Goal: Check status: Check status

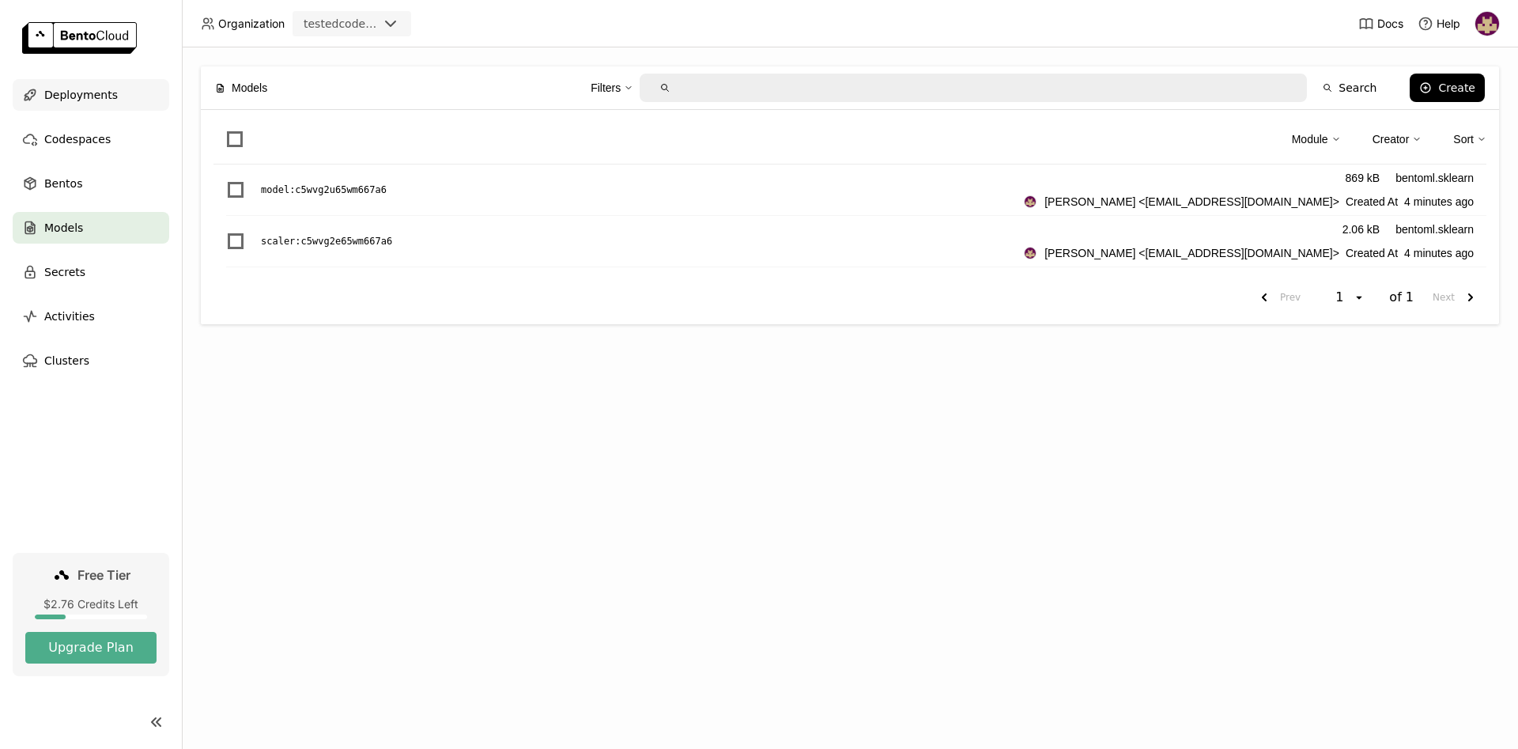
click at [88, 81] on div "Deployments" at bounding box center [91, 95] width 157 height 32
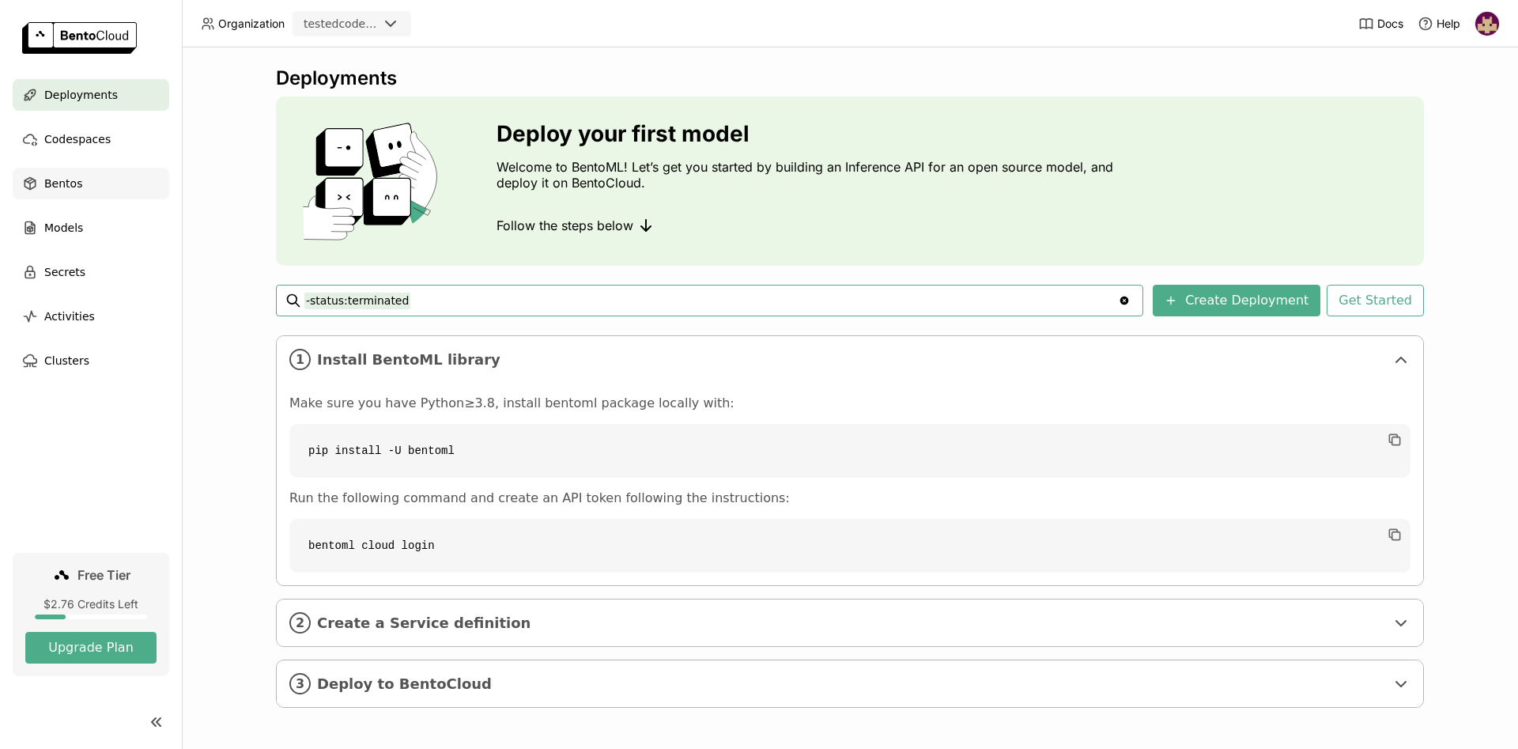
click at [79, 186] on div "Bentos" at bounding box center [91, 184] width 157 height 32
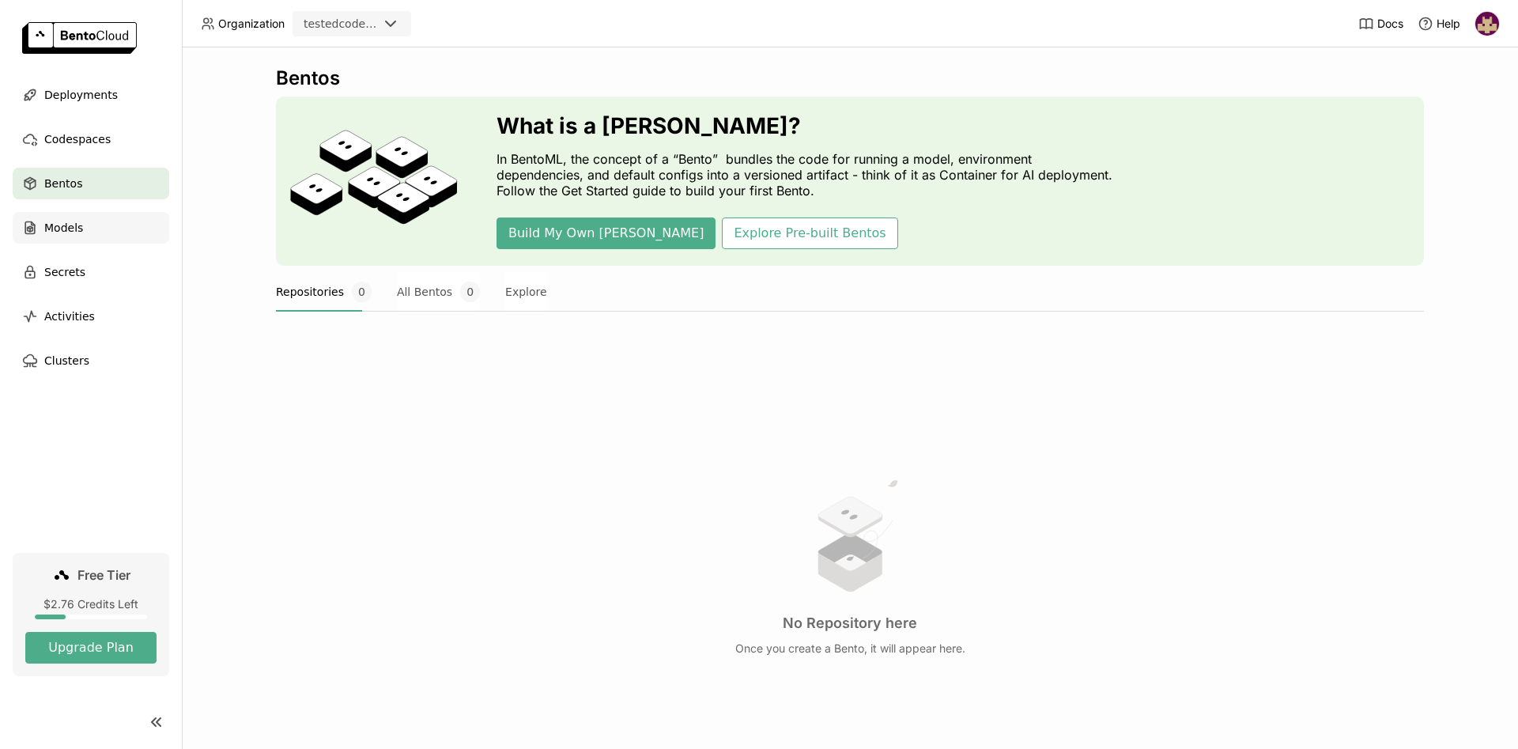
click at [75, 228] on span "Models" at bounding box center [63, 227] width 39 height 19
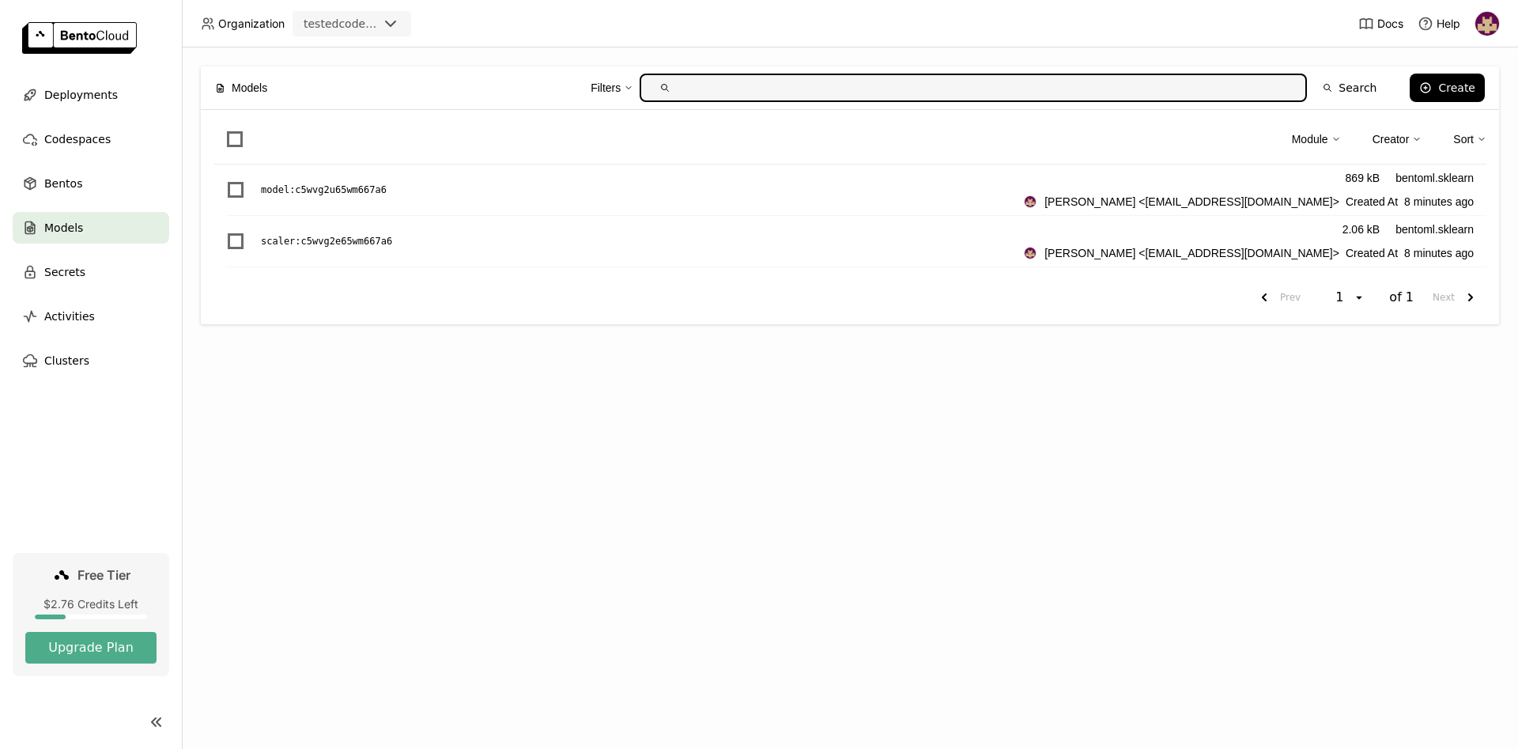
click at [682, 533] on div "Models Filters Search Create Module Creator Sort model : c5wvg2u65wm667a6 869 k…" at bounding box center [850, 397] width 1336 height 701
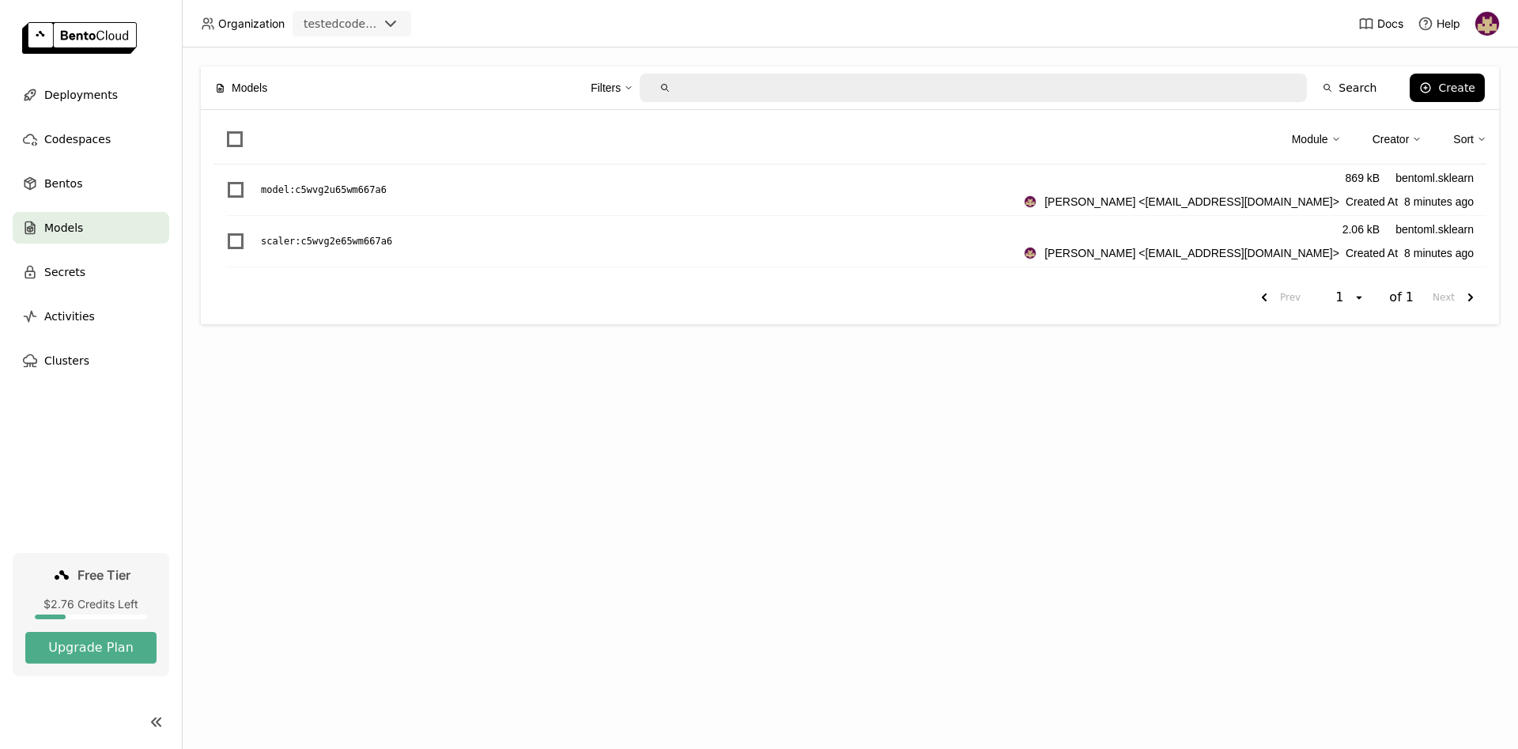
click at [445, 516] on div "Models Filters Search Create Module Creator Sort model : c5wvg2u65wm667a6 869 k…" at bounding box center [850, 397] width 1336 height 701
click at [86, 192] on div "Bentos" at bounding box center [91, 184] width 157 height 32
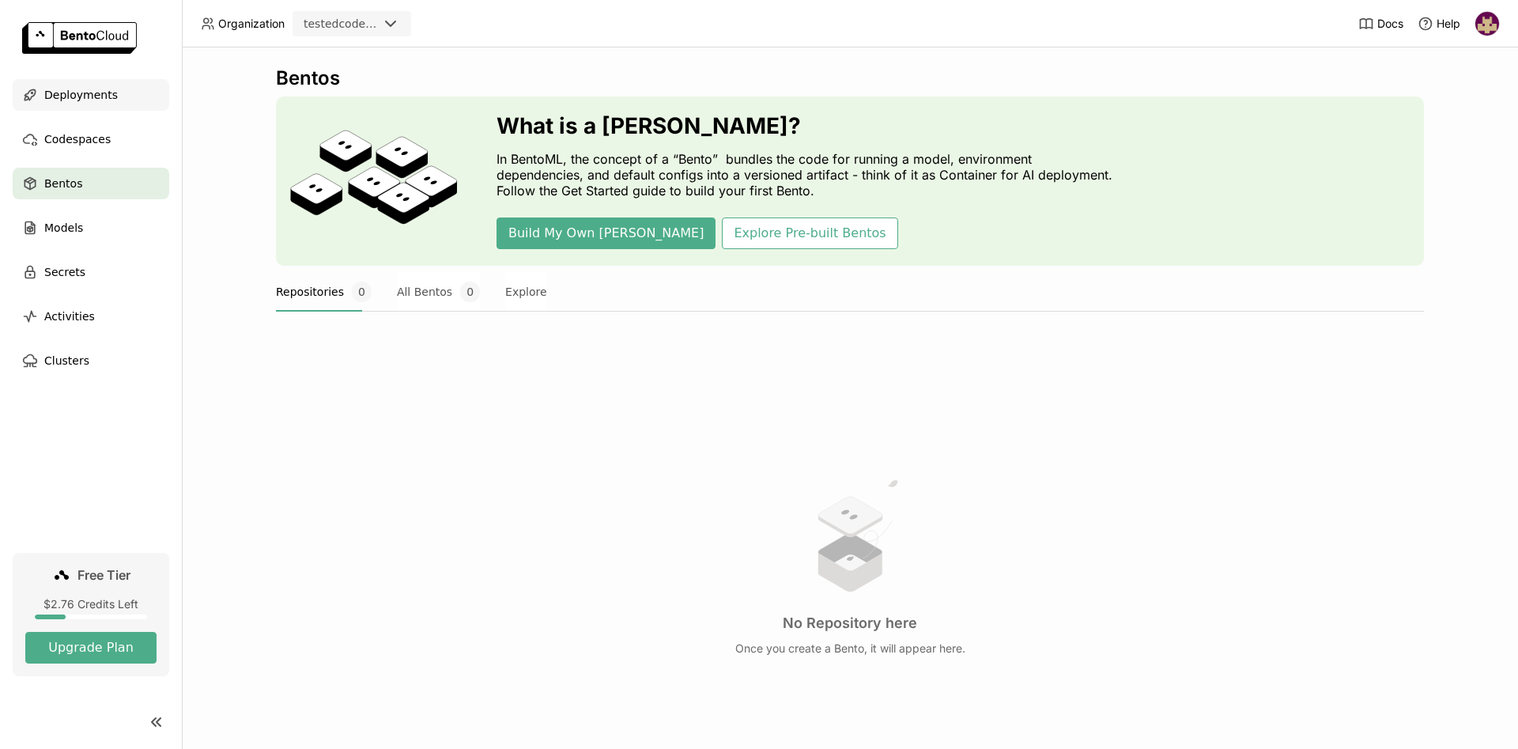
click at [85, 96] on span "Deployments" at bounding box center [81, 94] width 74 height 19
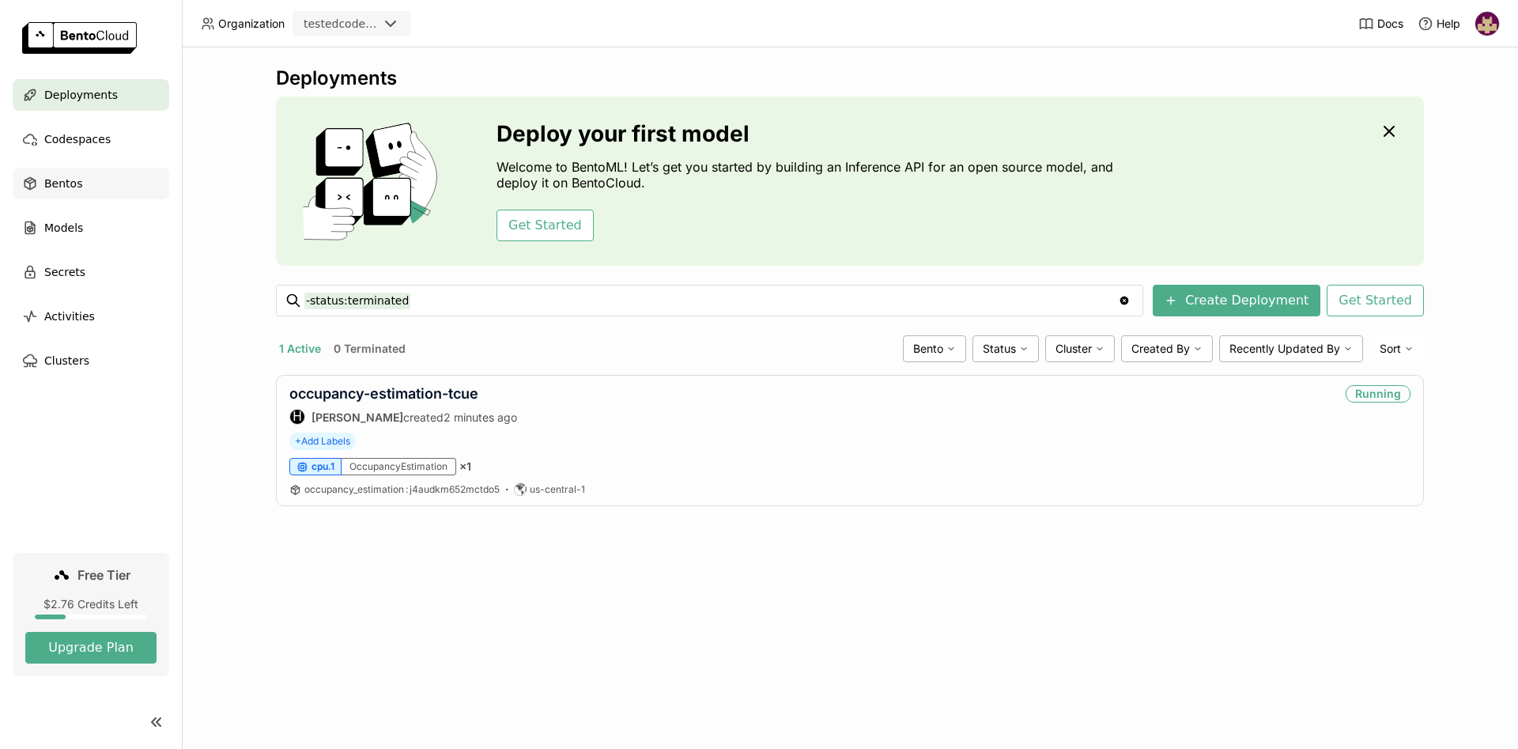
click at [79, 191] on div "Bentos" at bounding box center [91, 184] width 157 height 32
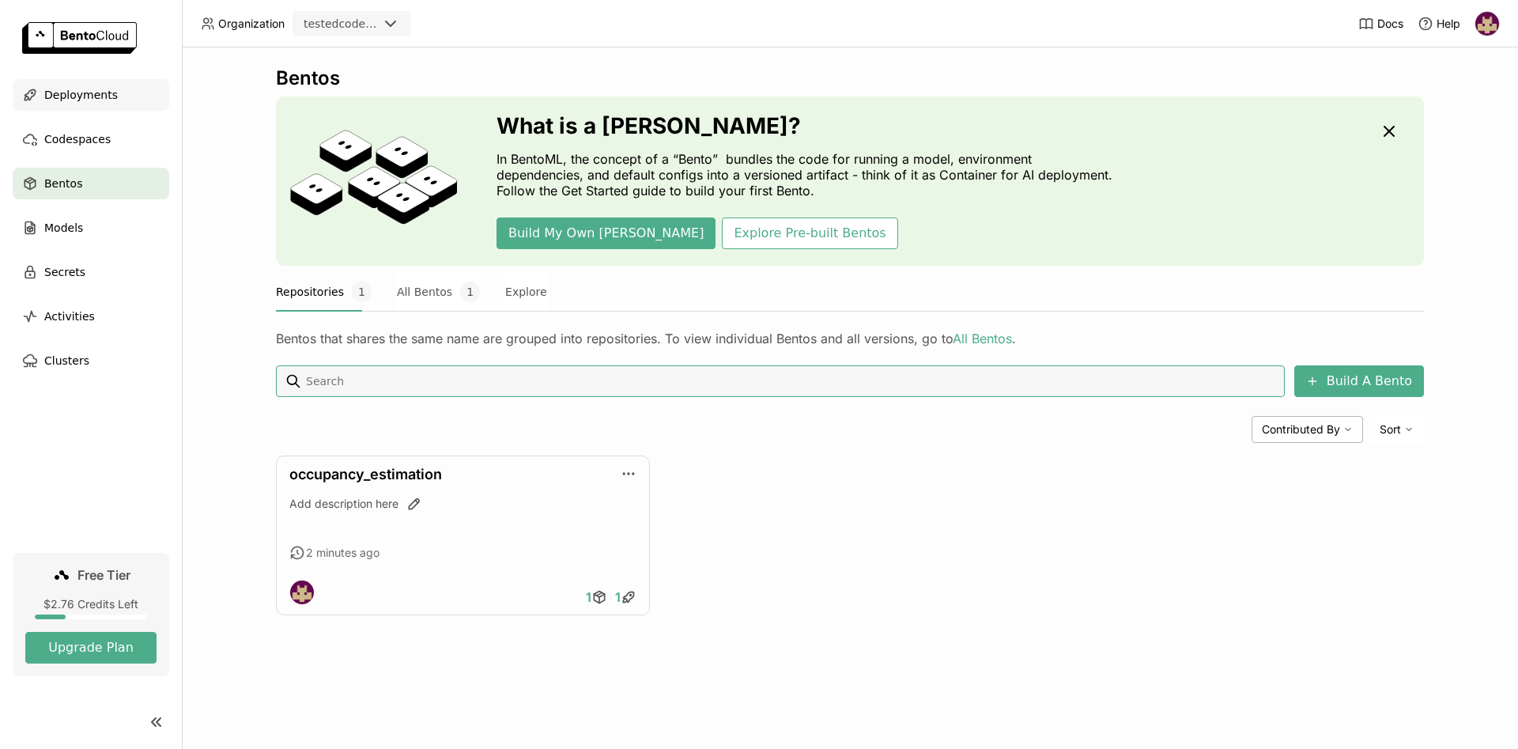
click at [100, 92] on span "Deployments" at bounding box center [81, 94] width 74 height 19
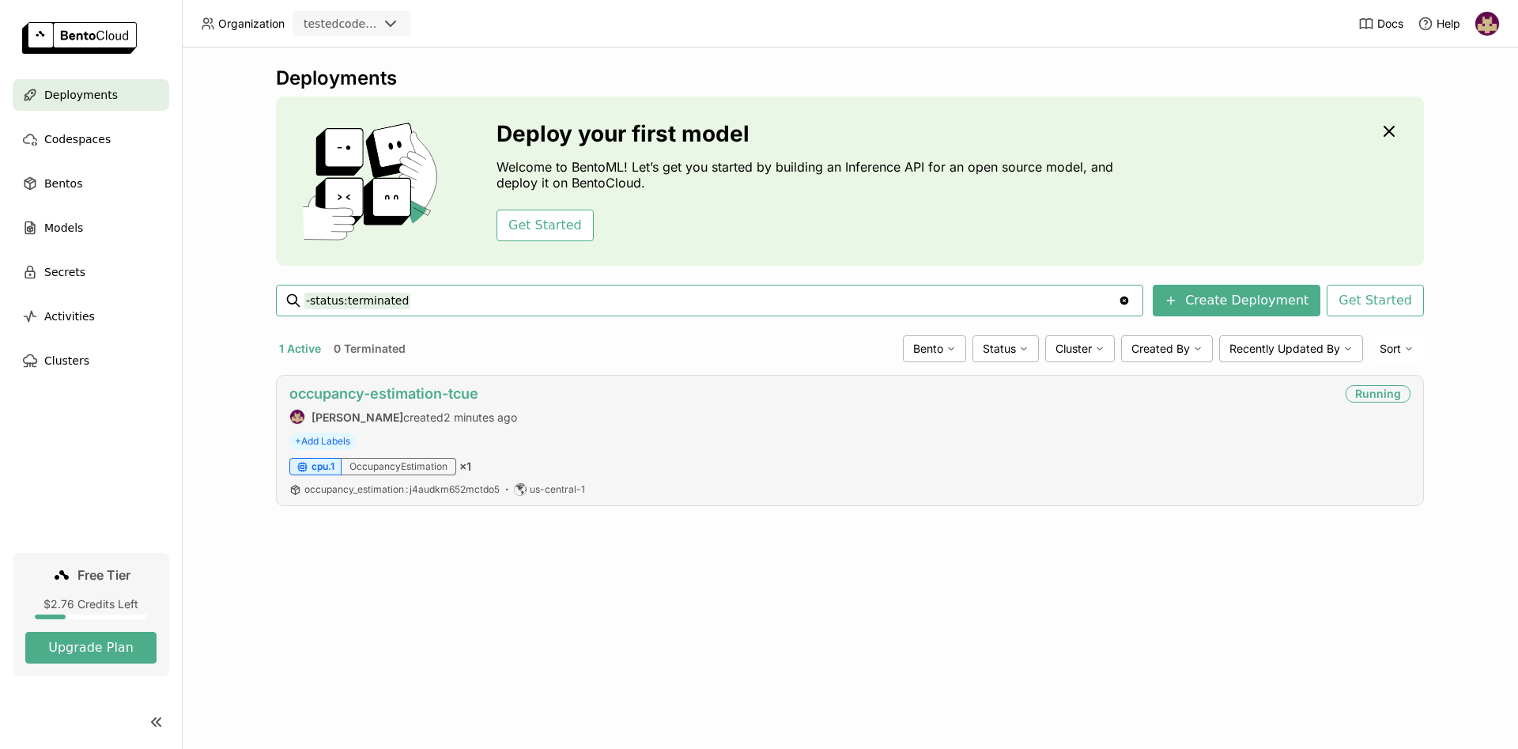
click at [391, 391] on link "occupancy-estimation-tcue" at bounding box center [383, 393] width 189 height 17
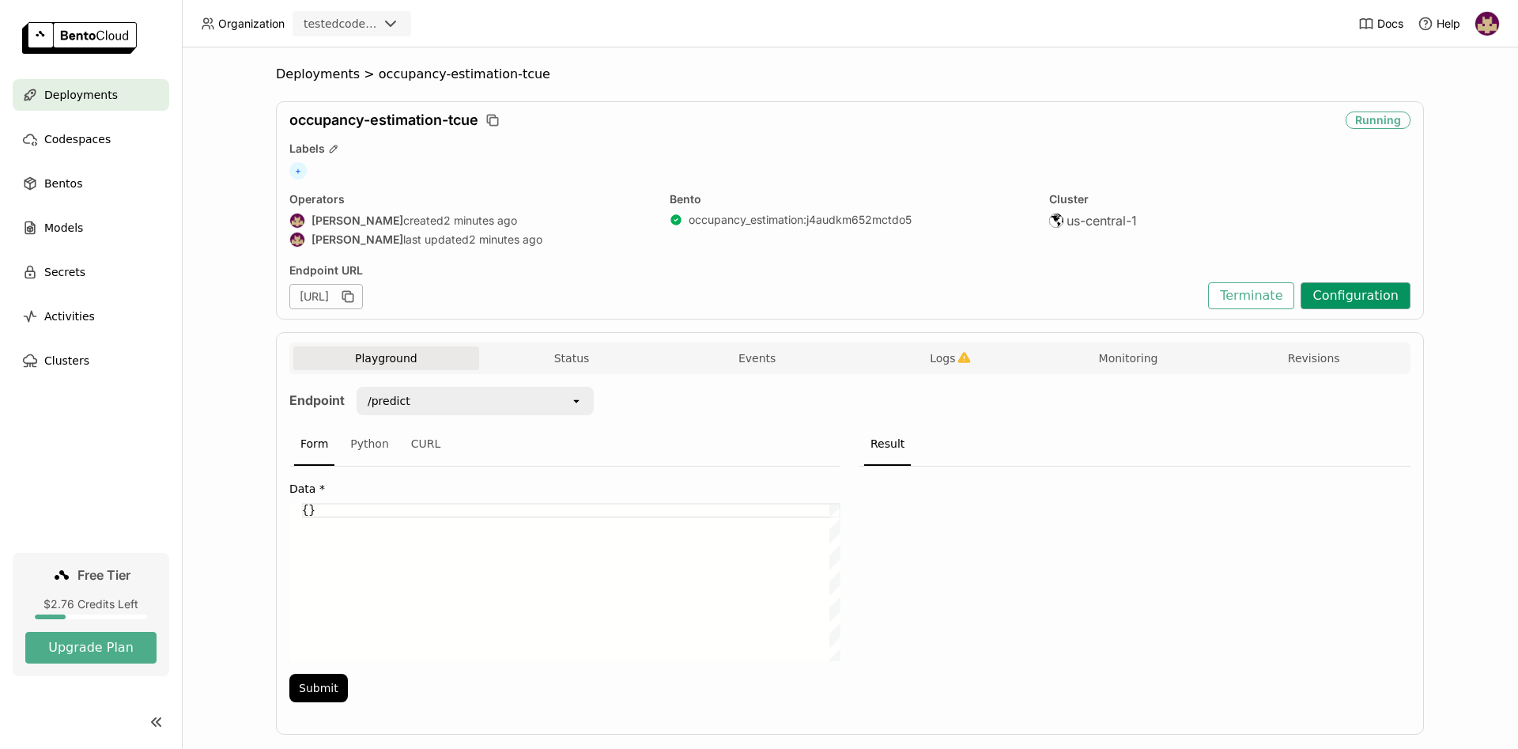
click at [1343, 297] on button "Configuration" at bounding box center [1356, 295] width 110 height 27
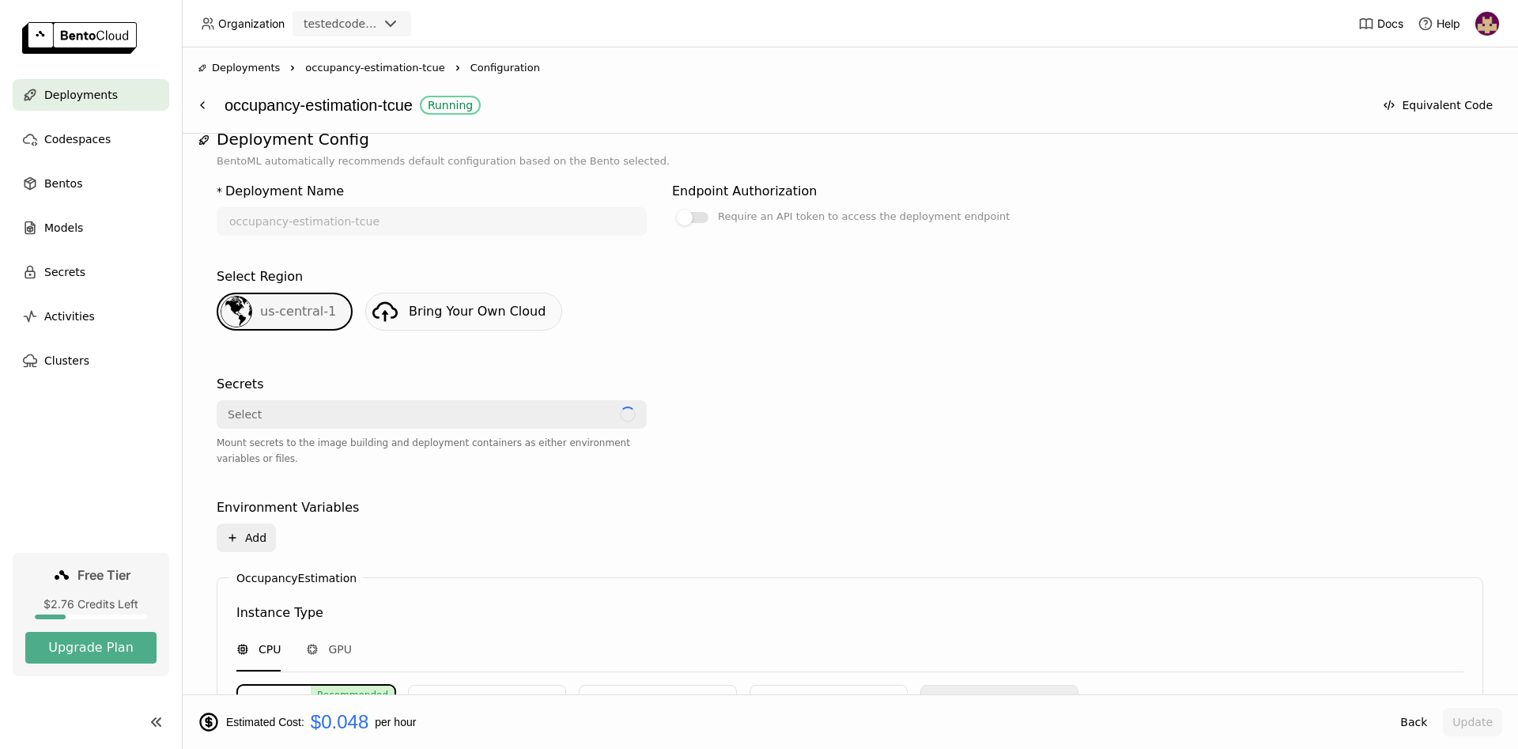
scroll to position [564, 0]
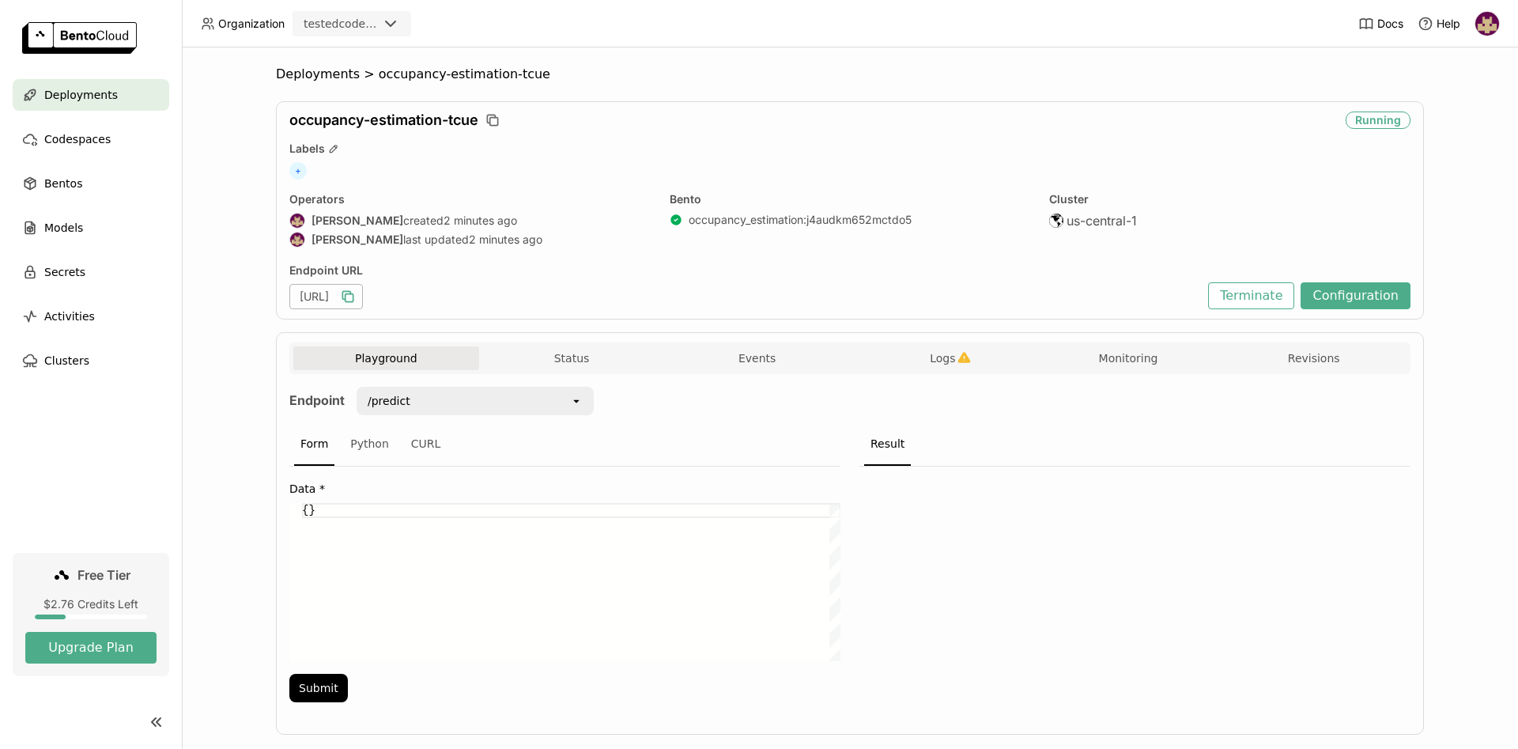
click at [350, 292] on icon "button" at bounding box center [346, 295] width 8 height 8
drag, startPoint x: 746, startPoint y: 62, endPoint x: 873, endPoint y: 14, distance: 135.9
click at [746, 62] on div "Deployments > occupancy-estimation-tcue occupancy-estimation-tcue Running Label…" at bounding box center [850, 397] width 1336 height 701
drag, startPoint x: 1121, startPoint y: 351, endPoint x: 1012, endPoint y: 164, distance: 216.9
click at [1122, 351] on button "Monitoring" at bounding box center [1129, 358] width 186 height 24
